Goal: Task Accomplishment & Management: Complete application form

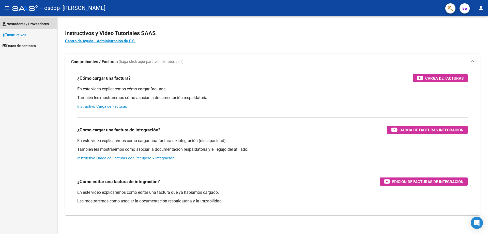
click at [13, 24] on span "Prestadores / Proveedores" at bounding box center [26, 24] width 46 height 6
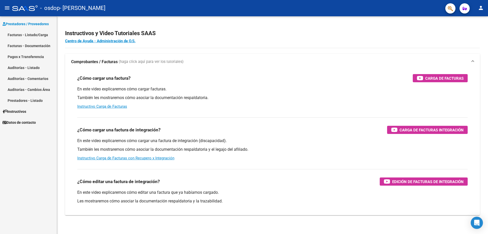
click at [28, 34] on link "Facturas - Listado/Carga" at bounding box center [28, 34] width 57 height 11
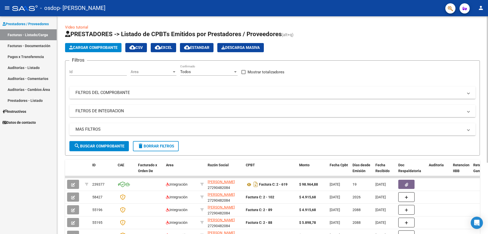
click at [107, 47] on span "Cargar Comprobante" at bounding box center [93, 47] width 48 height 5
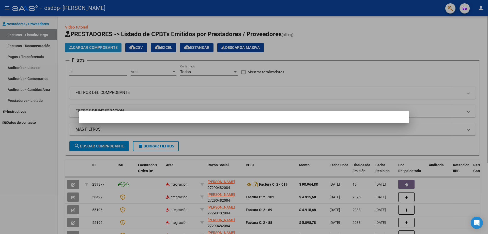
click at [107, 47] on div at bounding box center [244, 117] width 488 height 234
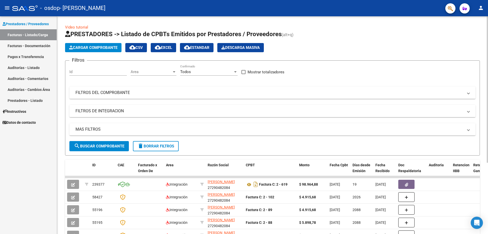
click at [114, 49] on span "Cargar Comprobante" at bounding box center [93, 47] width 48 height 5
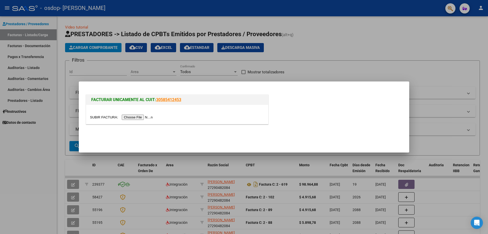
click at [133, 116] on input "file" at bounding box center [122, 116] width 64 height 5
click at [172, 68] on div at bounding box center [244, 117] width 488 height 234
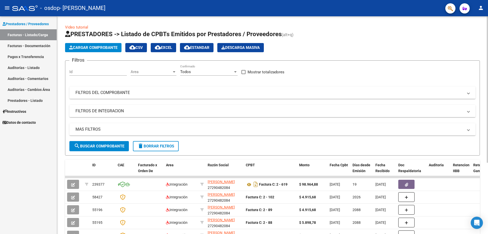
click at [102, 49] on span "Cargar Comprobante" at bounding box center [93, 47] width 48 height 5
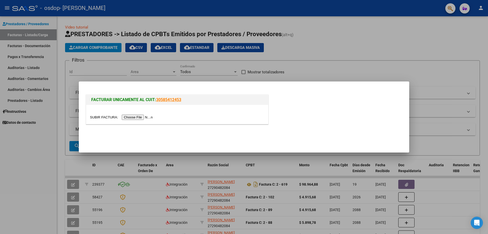
click at [119, 87] on div "FACTURAR UNICAMENTE AL CUIT: 30585412453" at bounding box center [244, 106] width 318 height 39
click at [417, 89] on div at bounding box center [244, 117] width 488 height 234
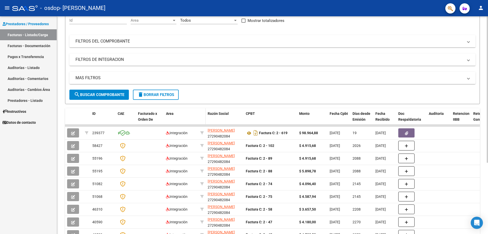
scroll to position [30, 0]
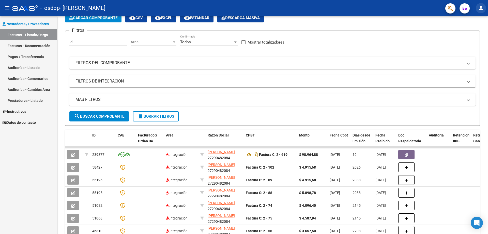
click at [482, 7] on mat-icon "person" at bounding box center [481, 8] width 6 height 6
click at [469, 36] on button "exit_to_app Salir" at bounding box center [470, 33] width 31 height 12
